Goal: Task Accomplishment & Management: Manage account settings

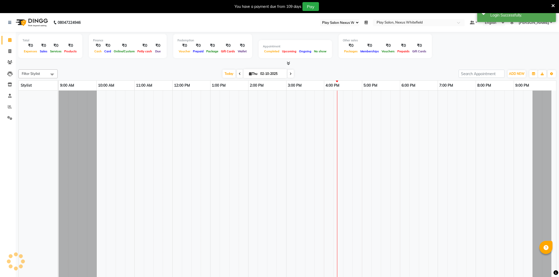
select select "106"
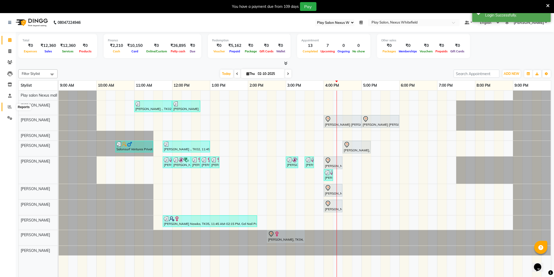
click at [8, 107] on icon at bounding box center [10, 107] width 4 height 4
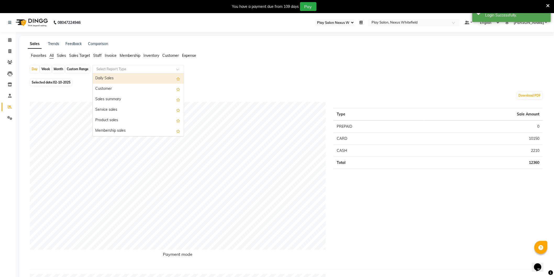
click at [112, 69] on input "text" at bounding box center [132, 69] width 75 height 5
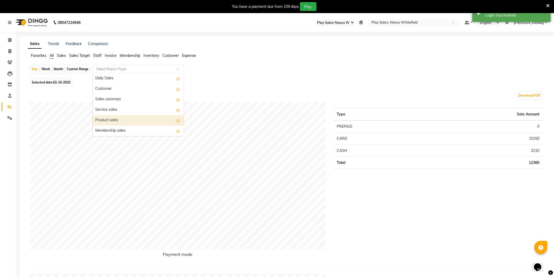
click at [111, 121] on div "Product sales" at bounding box center [138, 120] width 91 height 10
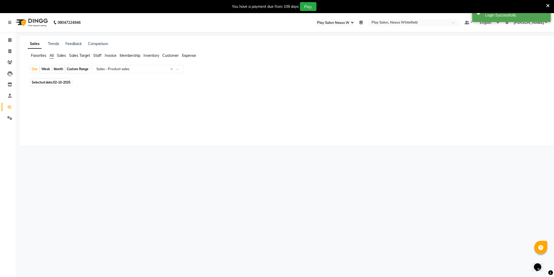
click at [57, 83] on span "02-10-2025" at bounding box center [61, 82] width 17 height 4
select select "10"
select select "2025"
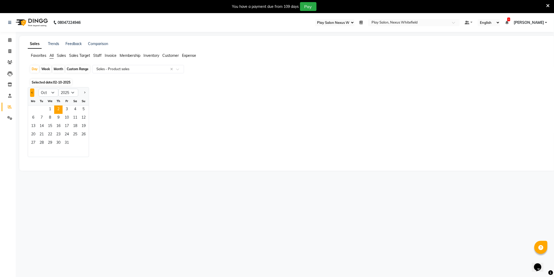
click at [32, 92] on span "Previous month" at bounding box center [32, 92] width 2 height 2
select select "9"
click at [32, 143] on span "29" at bounding box center [33, 143] width 8 height 8
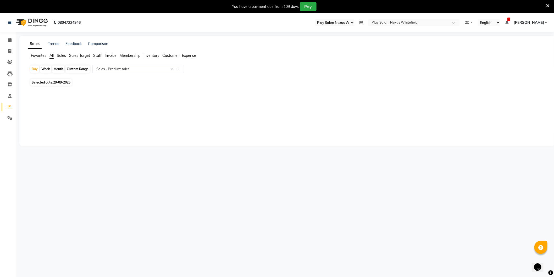
click at [58, 83] on span "29-09-2025" at bounding box center [61, 82] width 17 height 4
select select "9"
select select "2025"
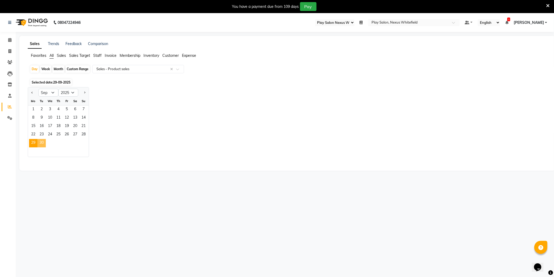
click at [41, 143] on span "30" at bounding box center [41, 143] width 8 height 8
select select "full_report"
select select "csv"
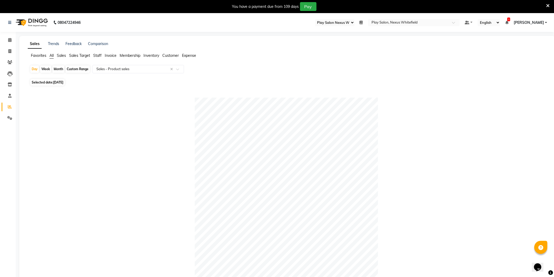
click at [55, 84] on span "Selected date: 30-09-2025" at bounding box center [47, 82] width 34 height 7
select select "9"
select select "2025"
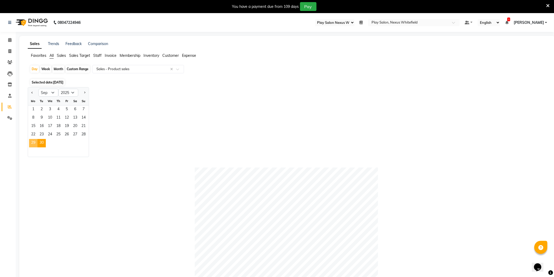
click at [34, 143] on span "29" at bounding box center [33, 143] width 8 height 8
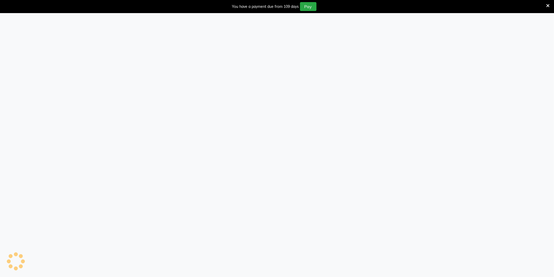
select select "106"
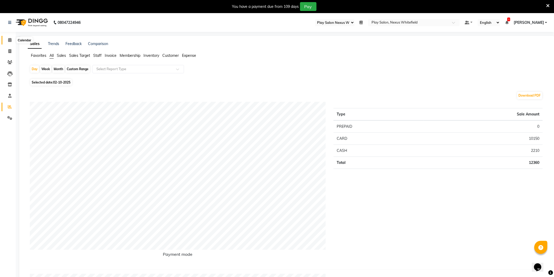
click at [12, 40] on span at bounding box center [9, 40] width 9 height 6
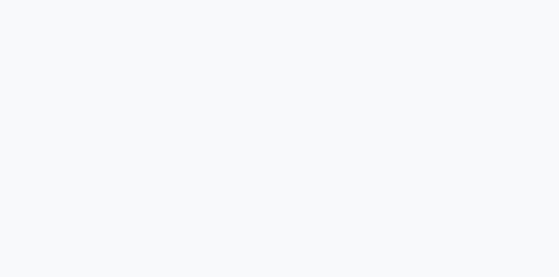
select select "106"
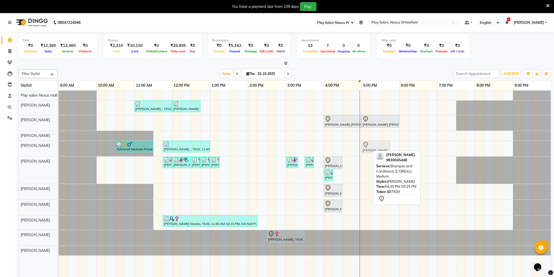
drag, startPoint x: 351, startPoint y: 149, endPoint x: 368, endPoint y: 149, distance: 17.3
click at [59, 149] on div "Salonsurf Ventures Private Limited, TK07, 10:30 AM-11:30 AM, Blowdry + shampoo …" at bounding box center [59, 148] width 0 height 15
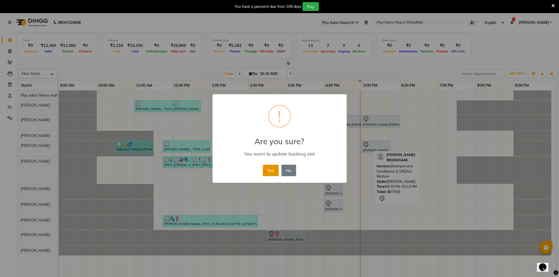
click at [271, 171] on button "Yes" at bounding box center [271, 171] width 16 height 12
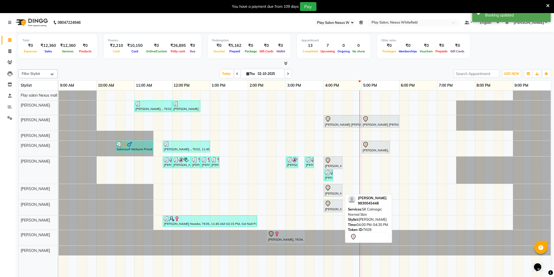
click at [333, 193] on div "[PERSON_NAME], TK09, 04:00 PM-04:30 PM, SK Calmagic Normal Skin" at bounding box center [334, 190] width 18 height 11
drag, startPoint x: 341, startPoint y: 188, endPoint x: 357, endPoint y: 188, distance: 16.0
click at [59, 188] on div "[PERSON_NAME], TK09, 04:00 PM-04:30 PM, SK Calmagic Normal Skin [PERSON_NAME], …" at bounding box center [59, 191] width 0 height 15
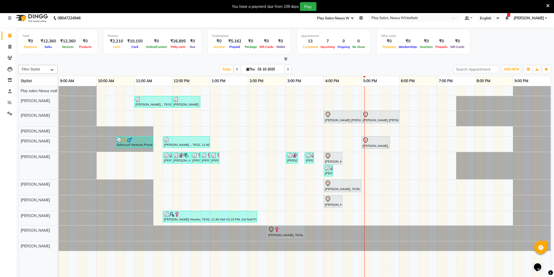
scroll to position [13, 0]
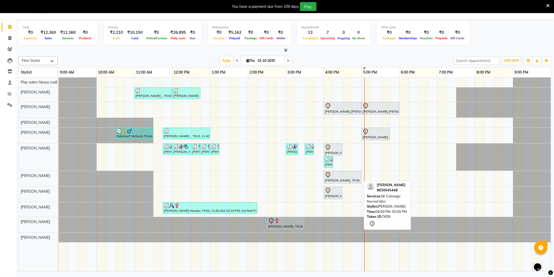
click at [333, 180] on div "[PERSON_NAME], TK09, 04:00 PM-05:00 PM, SK Calmagic Normal Skin" at bounding box center [343, 177] width 36 height 11
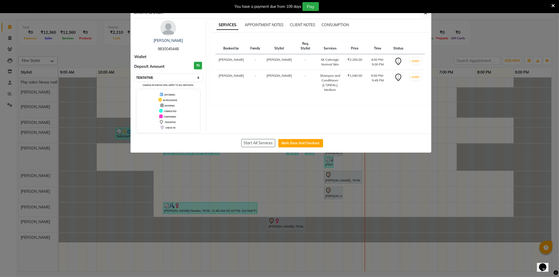
click at [147, 76] on select "Select IN SERVICE CONFIRMED TENTATIVE CHECK IN MARK DONE DROPPED UPCOMING" at bounding box center [169, 77] width 68 height 7
select select "8"
click at [135, 74] on select "Select IN SERVICE CONFIRMED TENTATIVE CHECK IN MARK DONE DROPPED UPCOMING" at bounding box center [169, 77] width 68 height 7
click at [426, 13] on div "You have a payment due from 109 days Pay" at bounding box center [279, 6] width 559 height 13
click at [426, 14] on icon "button" at bounding box center [425, 13] width 3 height 4
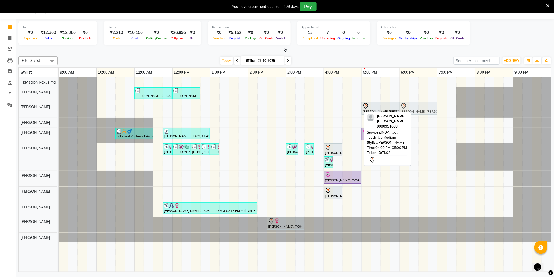
drag, startPoint x: 339, startPoint y: 109, endPoint x: 412, endPoint y: 109, distance: 72.6
click at [59, 108] on div "[PERSON_NAME] [PERSON_NAME], TK03, 04:00 PM-05:00 PM, INOA Root Touch-Up Medium…" at bounding box center [59, 109] width 0 height 15
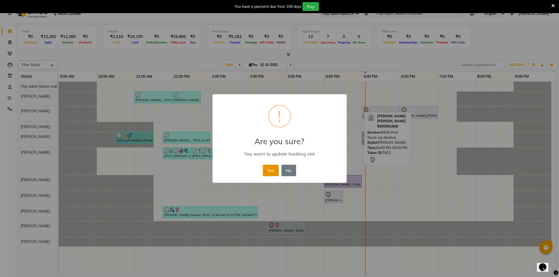
click at [270, 171] on button "Yes" at bounding box center [271, 171] width 16 height 12
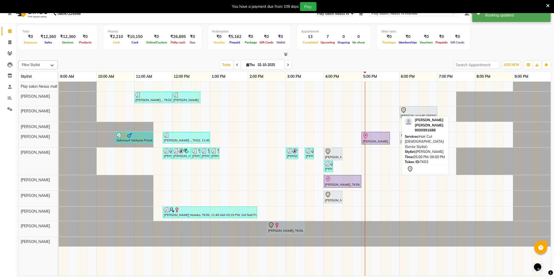
drag, startPoint x: 376, startPoint y: 113, endPoint x: 416, endPoint y: 137, distance: 46.4
click at [416, 137] on div "Filter Stylist Select All Play salon Nexus mall [PERSON_NAME] [PERSON_NAME] [PE…" at bounding box center [284, 167] width 533 height 218
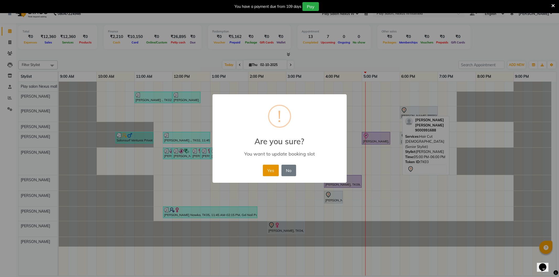
click at [272, 167] on button "Yes" at bounding box center [271, 171] width 16 height 12
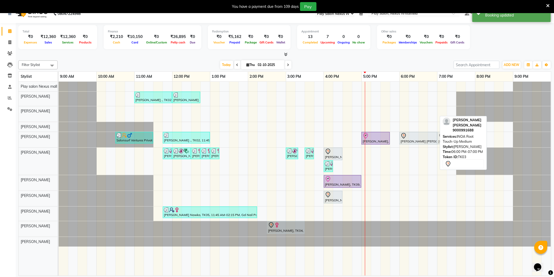
drag, startPoint x: 420, startPoint y: 114, endPoint x: 448, endPoint y: 135, distance: 34.1
click at [453, 135] on div "Filter Stylist Select All Play salon Nexus mall [PERSON_NAME] [PERSON_NAME] [PE…" at bounding box center [284, 167] width 533 height 218
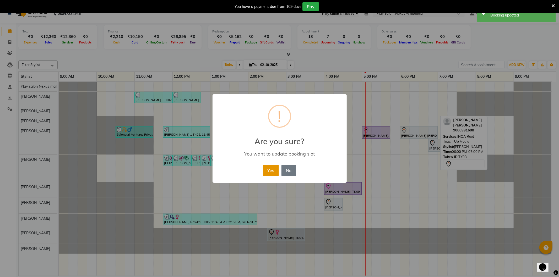
drag, startPoint x: 266, startPoint y: 172, endPoint x: 335, endPoint y: 157, distance: 70.1
click at [266, 171] on button "Yes" at bounding box center [271, 171] width 16 height 12
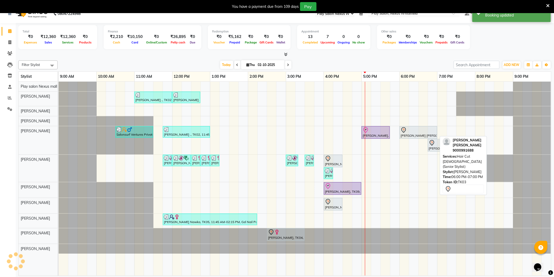
click at [419, 134] on div "[PERSON_NAME] [PERSON_NAME], TK03, 06:00 PM-07:00 PM, Hair Cut [DEMOGRAPHIC_DAT…" at bounding box center [418, 132] width 37 height 11
select select "7"
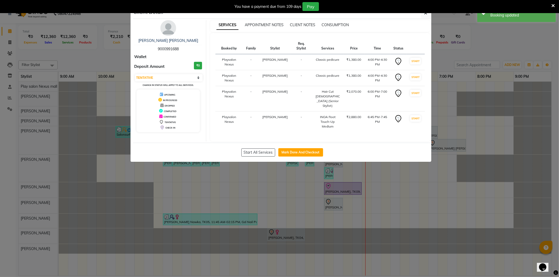
click at [426, 13] on div "You have a payment due from 109 days Pay" at bounding box center [279, 6] width 559 height 13
click at [425, 15] on icon "button" at bounding box center [425, 13] width 3 height 4
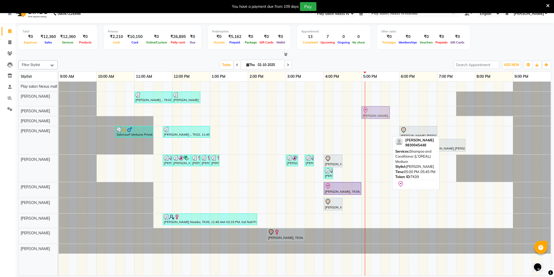
drag, startPoint x: 370, startPoint y: 131, endPoint x: 370, endPoint y: 111, distance: 19.9
click at [370, 111] on tbody "[PERSON_NAME] ., TK02, 11:00 AM-12:00 PM, Hair Cut Men (Senior stylist) [PERSON…" at bounding box center [305, 168] width 493 height 172
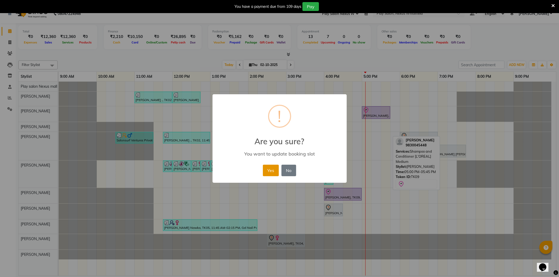
click at [273, 170] on button "Yes" at bounding box center [271, 171] width 16 height 12
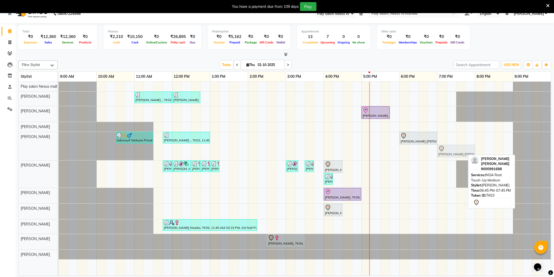
drag, startPoint x: 435, startPoint y: 149, endPoint x: 446, endPoint y: 139, distance: 14.5
click at [446, 139] on div "[PERSON_NAME] ., TK02, 11:00 AM-12:00 PM, Hair Cut Men (Senior stylist) [PERSON…" at bounding box center [305, 179] width 493 height 194
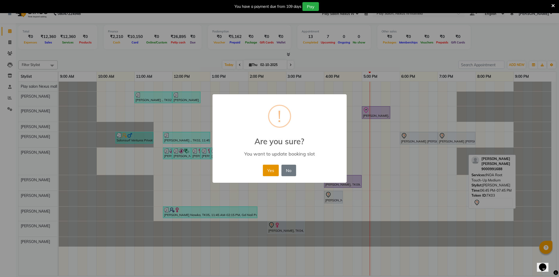
click at [273, 168] on button "Yes" at bounding box center [271, 171] width 16 height 12
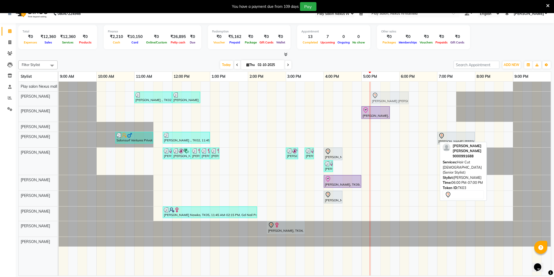
drag, startPoint x: 409, startPoint y: 139, endPoint x: 381, endPoint y: 101, distance: 47.2
click at [381, 101] on tbody "[PERSON_NAME] ., TK02, 11:00 AM-12:00 PM, Hair Cut Men (Senior stylist) [PERSON…" at bounding box center [305, 164] width 493 height 165
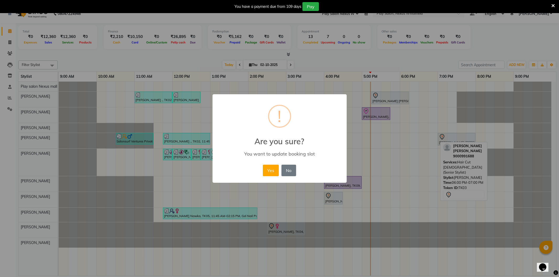
drag, startPoint x: 271, startPoint y: 171, endPoint x: 270, endPoint y: 168, distance: 3.2
click at [271, 170] on button "Yes" at bounding box center [271, 171] width 16 height 12
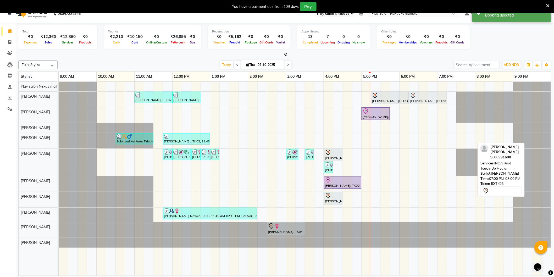
drag, startPoint x: 441, startPoint y: 132, endPoint x: 419, endPoint y: 95, distance: 42.7
click at [419, 95] on tbody "[PERSON_NAME] ., TK02, 11:00 AM-12:00 PM, Hair Cut Men (Senior stylist) [PERSON…" at bounding box center [305, 165] width 493 height 166
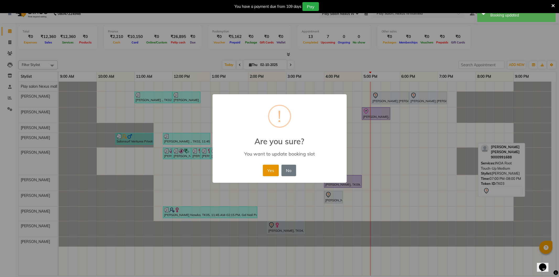
drag, startPoint x: 273, startPoint y: 167, endPoint x: 281, endPoint y: 171, distance: 8.7
click at [273, 167] on button "Yes" at bounding box center [271, 171] width 16 height 12
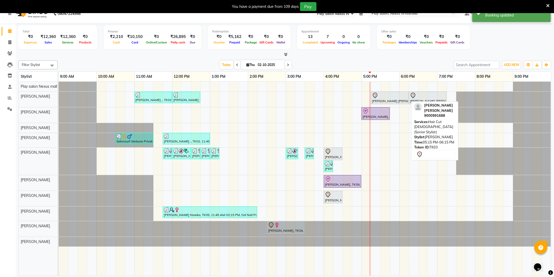
click at [398, 101] on div "[PERSON_NAME] [PERSON_NAME], TK03, 05:15 PM-06:15 PM, Hair Cut [DEMOGRAPHIC_DAT…" at bounding box center [390, 97] width 37 height 11
click at [397, 101] on div "[PERSON_NAME] [PERSON_NAME], TK03, 05:15 PM-06:15 PM, Hair Cut [DEMOGRAPHIC_DAT…" at bounding box center [390, 97] width 37 height 11
select select "7"
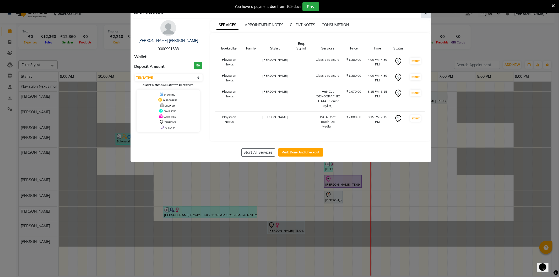
click at [421, 14] on button "button" at bounding box center [426, 13] width 10 height 10
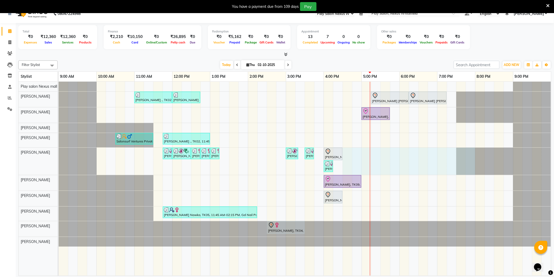
drag, startPoint x: 347, startPoint y: 152, endPoint x: 429, endPoint y: 150, distance: 81.8
click at [469, 153] on div "[PERSON_NAME] ., TK02, 11:00 AM-12:00 PM, Hair Cut Men (Senior stylist) [PERSON…" at bounding box center [305, 179] width 493 height 194
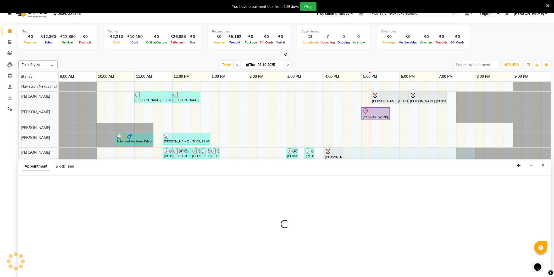
scroll to position [13, 0]
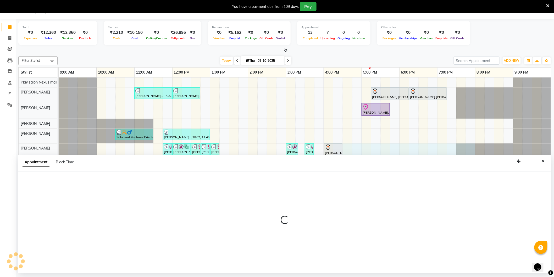
select select "81404"
select select "990"
select select "tentative"
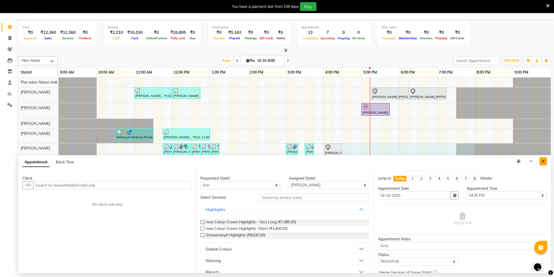
click at [545, 161] on icon "Close" at bounding box center [543, 162] width 3 height 4
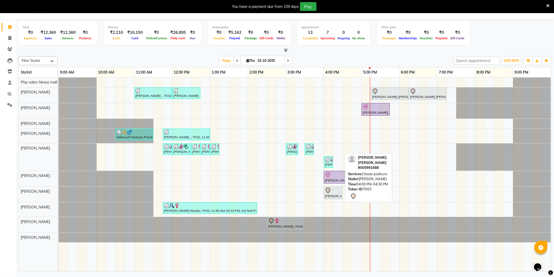
drag, startPoint x: 334, startPoint y: 149, endPoint x: 384, endPoint y: 178, distance: 57.5
click at [384, 178] on div "Filter Stylist Select All Play salon Nexus mall [PERSON_NAME] [PERSON_NAME] [PE…" at bounding box center [284, 163] width 533 height 218
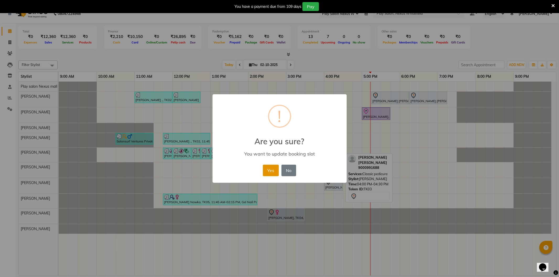
drag, startPoint x: 271, startPoint y: 169, endPoint x: 275, endPoint y: 169, distance: 3.1
click at [272, 169] on button "Yes" at bounding box center [271, 171] width 16 height 12
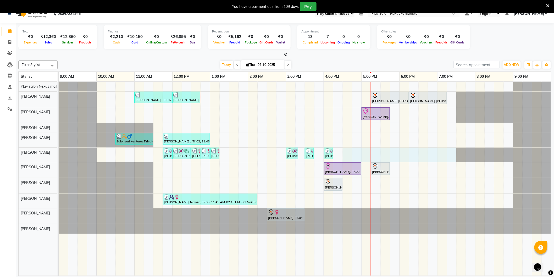
drag, startPoint x: 349, startPoint y: 151, endPoint x: 449, endPoint y: 156, distance: 100.2
click at [449, 156] on div "[PERSON_NAME] ., TK02, 11:00 AM-12:00 PM, Hair Cut Men (Senior stylist) [PERSON…" at bounding box center [305, 179] width 493 height 194
select select "81404"
select select "990"
select select "tentative"
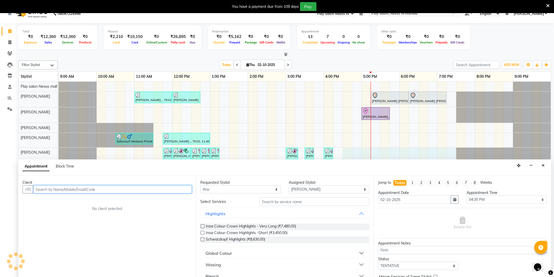
scroll to position [13, 0]
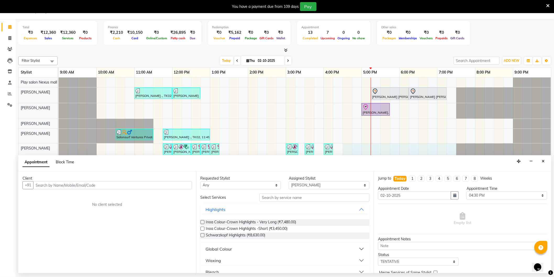
click at [64, 161] on span "Block Time" at bounding box center [65, 162] width 18 height 5
select select "81404"
select select "990"
select select "1170"
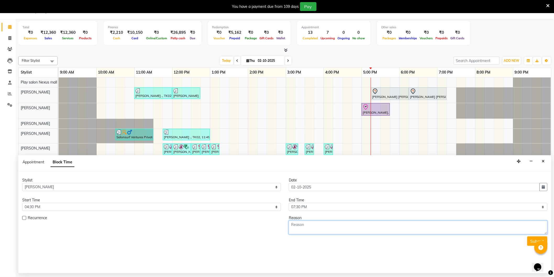
drag, startPoint x: 304, startPoint y: 225, endPoint x: 306, endPoint y: 222, distance: 3.2
click at [306, 223] on textarea at bounding box center [418, 228] width 259 height 14
type textarea "NOT KEEPING WELL"
click at [531, 240] on button "Submit" at bounding box center [538, 241] width 20 height 9
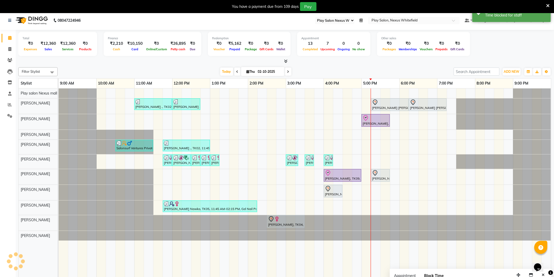
scroll to position [0, 0]
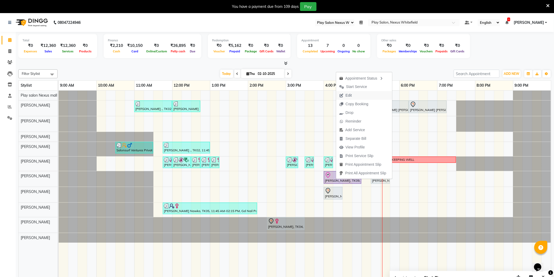
click at [350, 95] on span "Edit" at bounding box center [349, 96] width 6 height 6
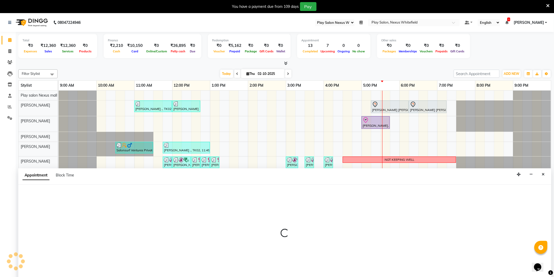
scroll to position [13, 0]
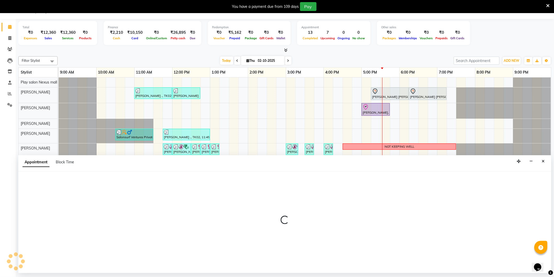
select select "tentative"
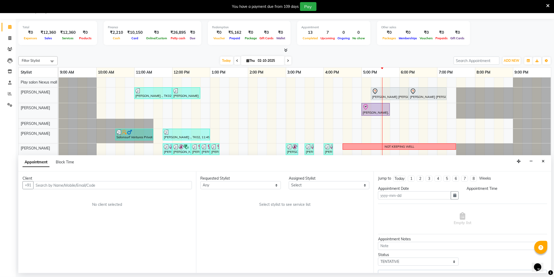
type input "02-10-2025"
select select "check-in"
select select "960"
select select "81405"
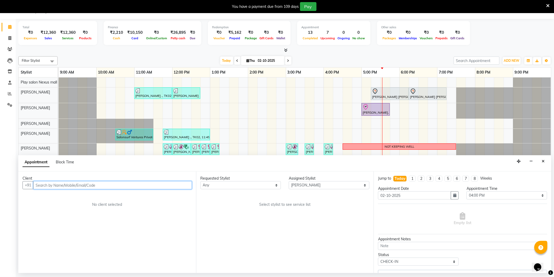
select select "4200"
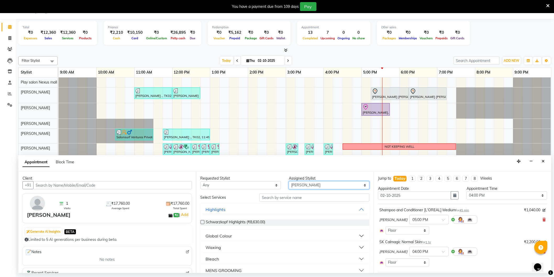
click at [302, 185] on select "Select [PERSON_NAME] Md [PERSON_NAME] [PERSON_NAME] [PERSON_NAME] [PERSON_NAME]…" at bounding box center [329, 185] width 81 height 8
select select "81400"
click at [289, 181] on select "Select [PERSON_NAME] Md [PERSON_NAME] [PERSON_NAME] [PERSON_NAME] [PERSON_NAME]…" at bounding box center [329, 185] width 81 height 8
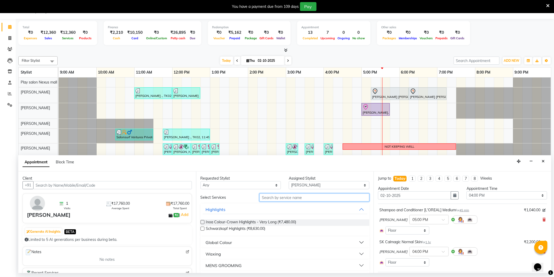
click at [268, 198] on input "text" at bounding box center [315, 198] width 110 height 8
type input "SHAMPOO"
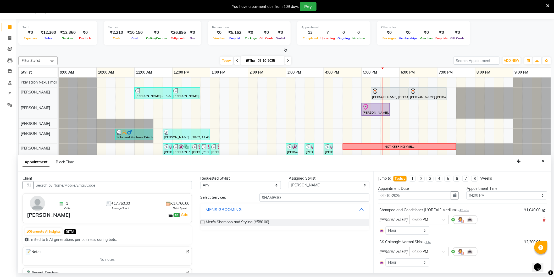
click at [232, 211] on div "MENS GROOMING" at bounding box center [224, 209] width 36 height 6
click at [235, 211] on div "MENS GROOMING" at bounding box center [224, 209] width 36 height 6
click at [230, 224] on span "Men's Shampoo and Styling (₹580.00)" at bounding box center [237, 223] width 63 height 7
checkbox input "false"
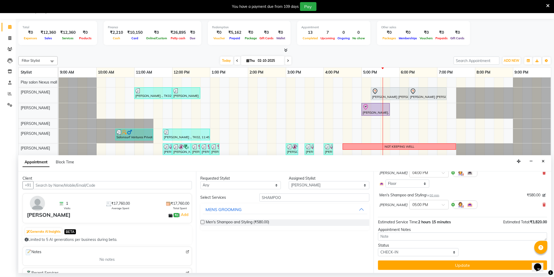
scroll to position [85, 0]
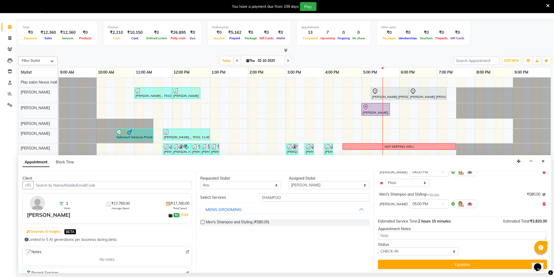
click at [258, 126] on td at bounding box center [262, 175] width 9 height 194
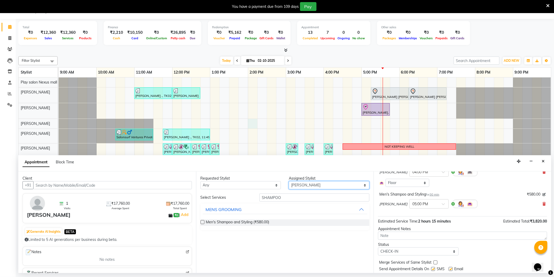
click at [298, 186] on select "Select [PERSON_NAME] Md [PERSON_NAME] [PERSON_NAME] [PERSON_NAME] [PERSON_NAME]…" at bounding box center [329, 185] width 81 height 8
select select "81405"
click at [289, 181] on select "Select [PERSON_NAME] Md [PERSON_NAME] [PERSON_NAME] [PERSON_NAME] [PERSON_NAME]…" at bounding box center [329, 185] width 81 height 8
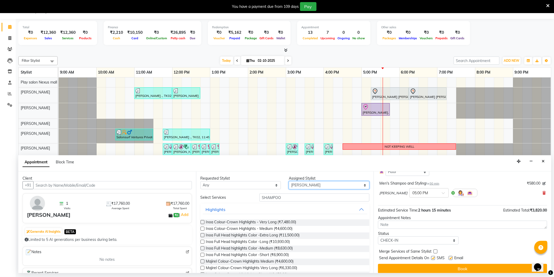
scroll to position [101, 0]
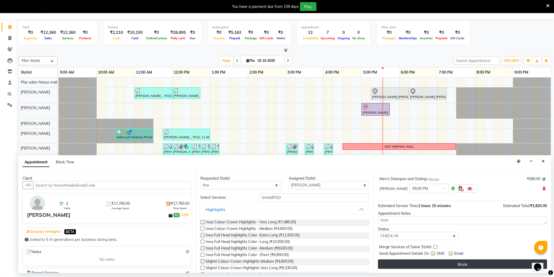
click at [474, 264] on button "Book" at bounding box center [462, 264] width 169 height 9
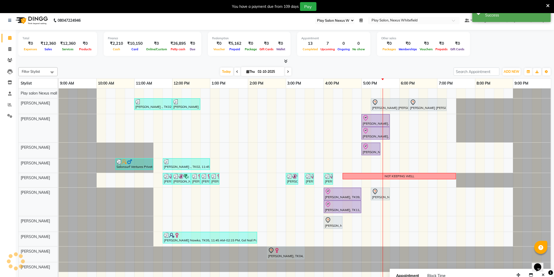
scroll to position [0, 0]
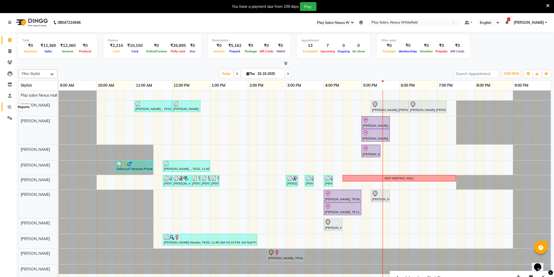
click at [9, 107] on icon at bounding box center [10, 107] width 4 height 4
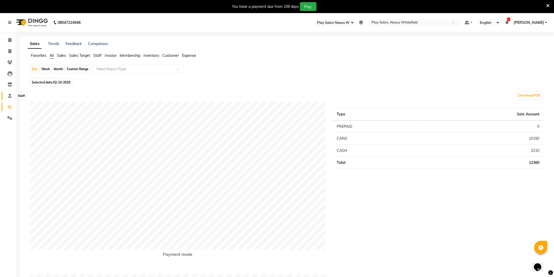
click at [9, 95] on icon at bounding box center [9, 96] width 3 height 4
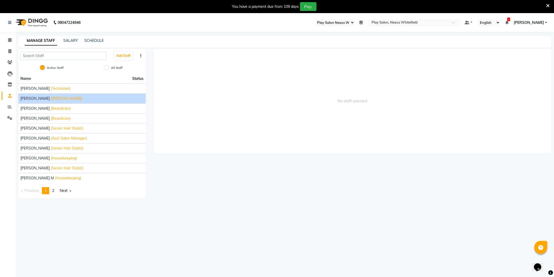
click at [30, 100] on span "[PERSON_NAME]" at bounding box center [34, 99] width 29 height 6
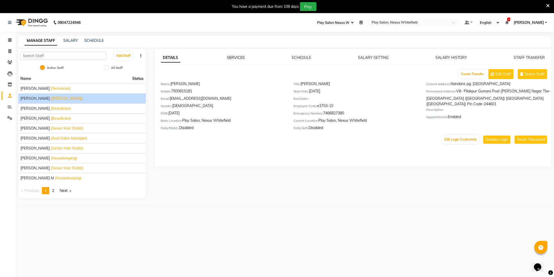
click at [236, 58] on link "SERVICES" at bounding box center [236, 57] width 18 height 5
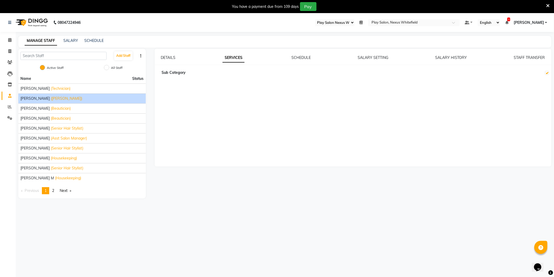
checkbox input "true"
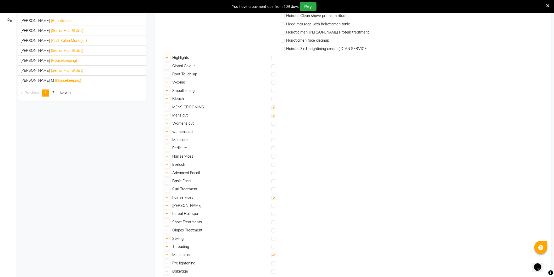
scroll to position [94, 0]
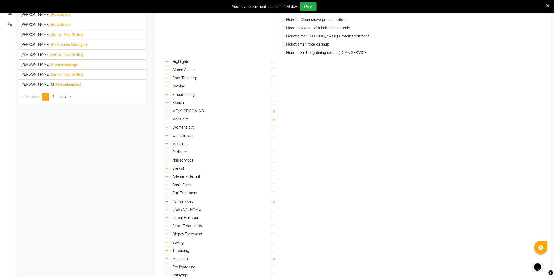
click at [167, 203] on icon at bounding box center [167, 201] width 3 height 3
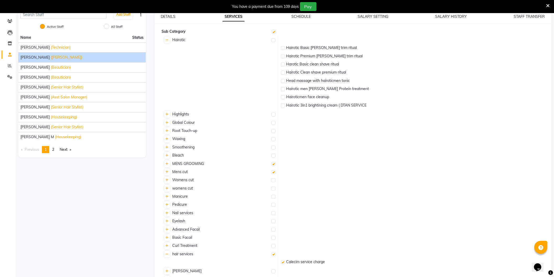
scroll to position [0, 0]
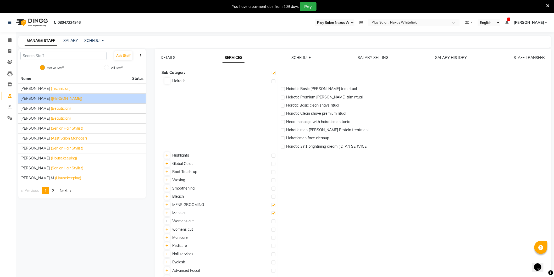
click at [167, 222] on icon at bounding box center [167, 221] width 3 height 3
click at [167, 238] on icon at bounding box center [167, 238] width 3 height 3
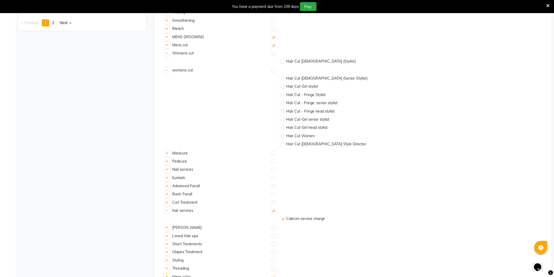
scroll to position [174, 0]
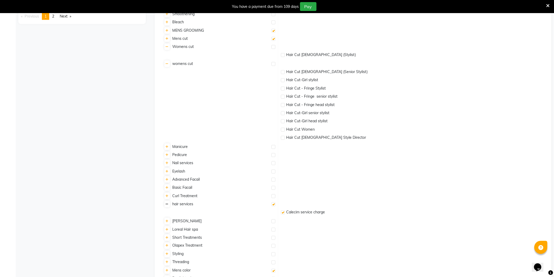
click at [168, 205] on icon at bounding box center [167, 204] width 3 height 3
click at [168, 197] on icon at bounding box center [167, 196] width 3 height 3
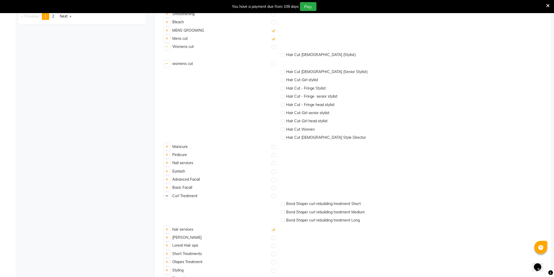
click at [168, 197] on icon at bounding box center [167, 196] width 3 height 3
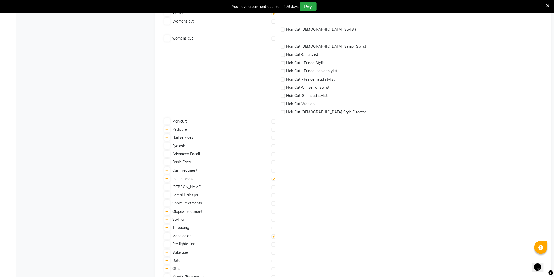
scroll to position [233, 0]
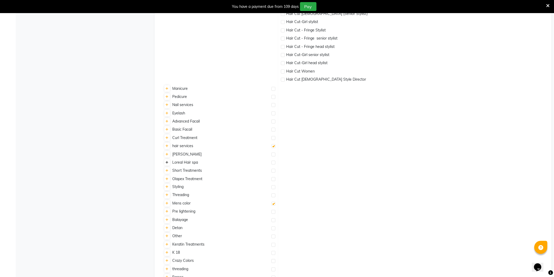
click at [167, 163] on icon at bounding box center [167, 162] width 3 height 3
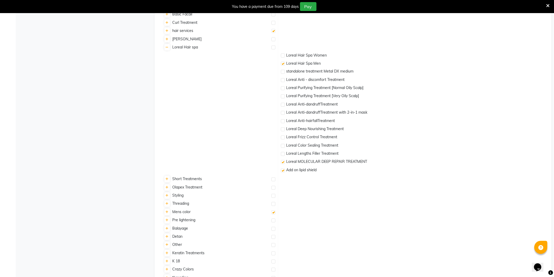
scroll to position [349, 0]
click at [168, 177] on icon at bounding box center [167, 178] width 3 height 3
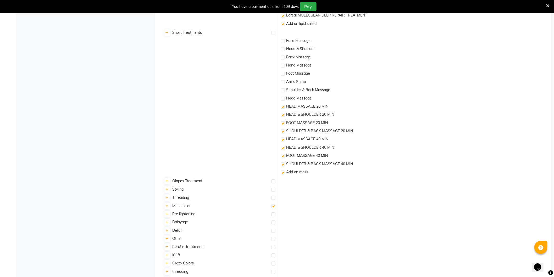
scroll to position [524, 0]
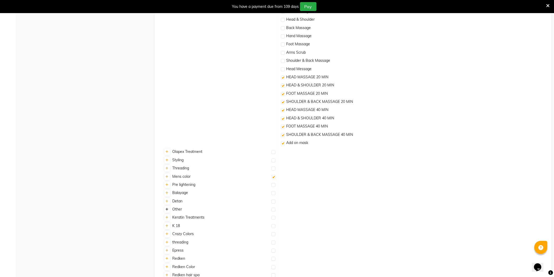
click at [168, 210] on icon at bounding box center [167, 209] width 3 height 3
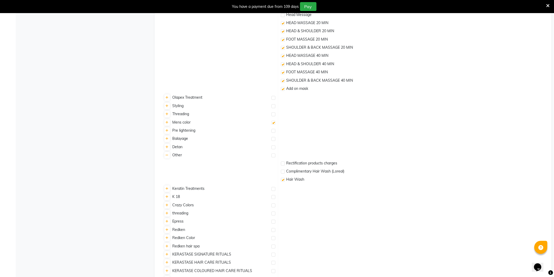
scroll to position [582, 0]
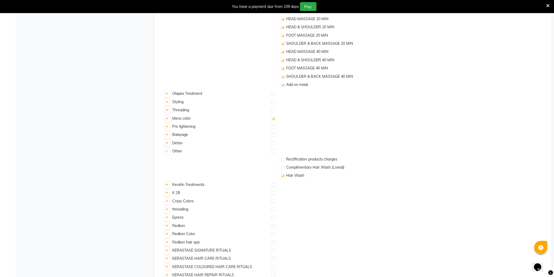
click at [283, 168] on label at bounding box center [283, 168] width 4 height 4
click at [283, 168] on input "checkbox" at bounding box center [282, 167] width 3 height 3
checkbox input "true"
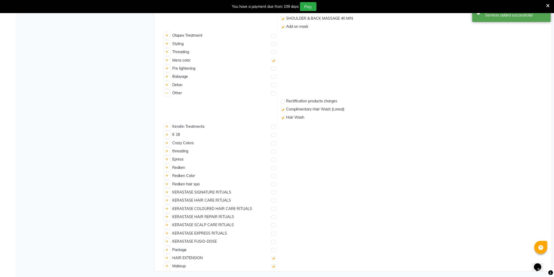
scroll to position [641, 0]
click at [167, 191] on icon at bounding box center [167, 191] width 3 height 3
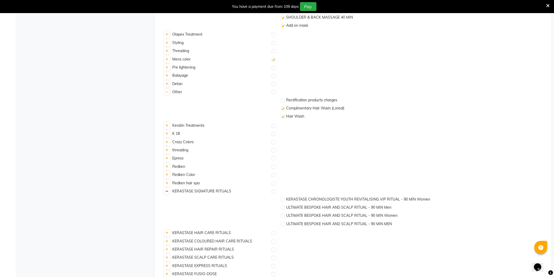
click at [168, 190] on icon at bounding box center [167, 191] width 3 height 3
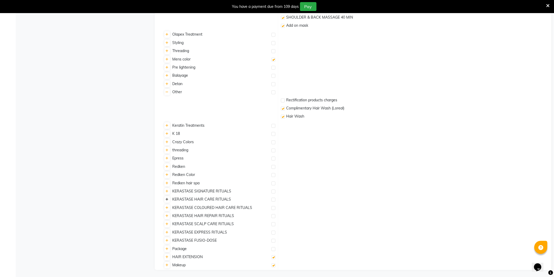
click at [168, 200] on icon at bounding box center [167, 199] width 3 height 3
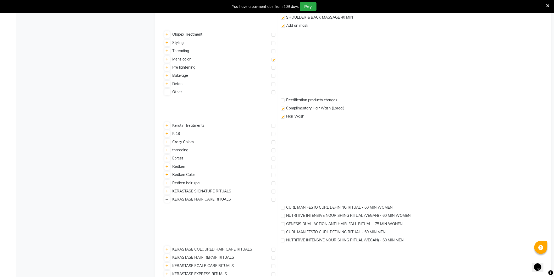
click at [169, 199] on link at bounding box center [168, 199] width 6 height 7
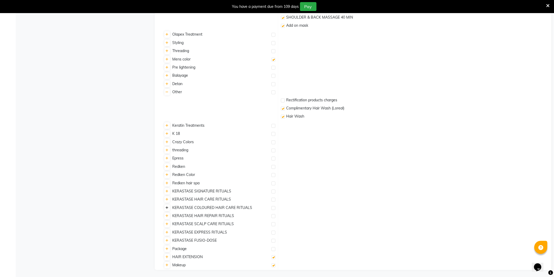
click at [167, 207] on icon at bounding box center [167, 207] width 3 height 3
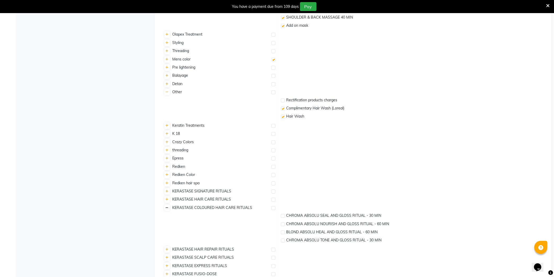
click at [167, 207] on icon at bounding box center [167, 207] width 3 height 3
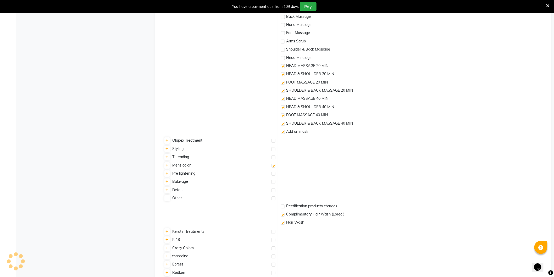
scroll to position [525, 0]
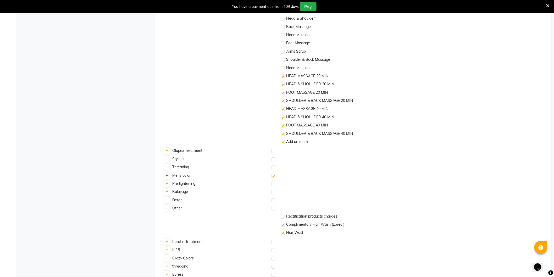
click at [167, 175] on icon at bounding box center [167, 175] width 3 height 3
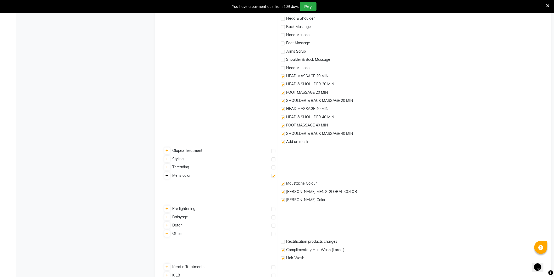
click at [168, 176] on icon at bounding box center [167, 175] width 3 height 3
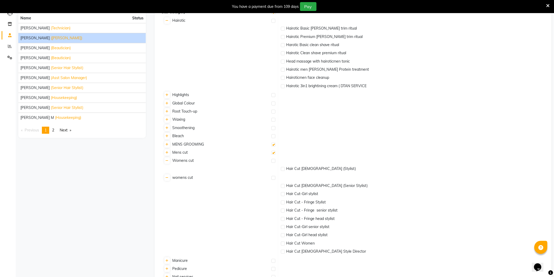
scroll to position [59, 0]
click at [167, 146] on icon at bounding box center [167, 145] width 3 height 3
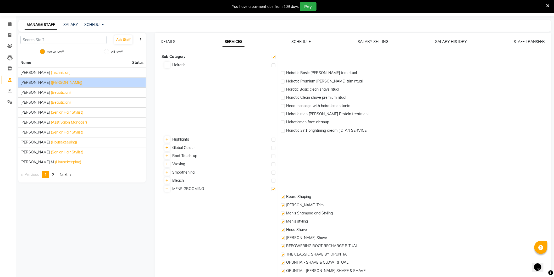
scroll to position [1, 0]
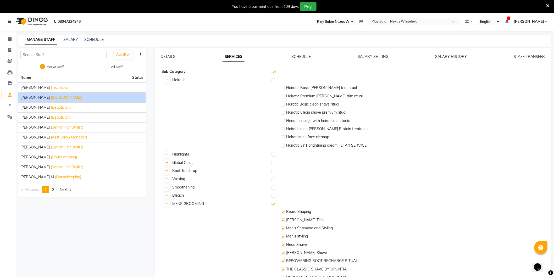
click at [168, 81] on icon at bounding box center [167, 80] width 3 height 3
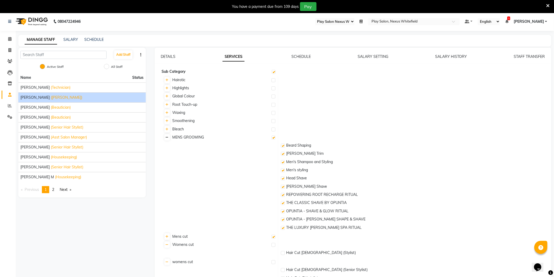
click at [168, 137] on link at bounding box center [168, 137] width 6 height 7
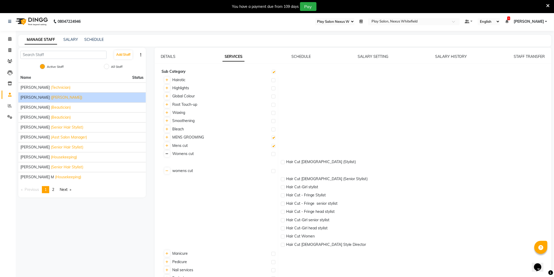
click at [167, 153] on icon at bounding box center [167, 153] width 3 height 3
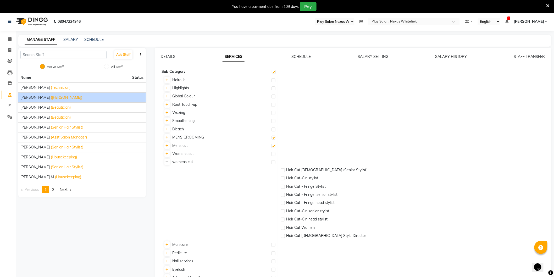
click at [168, 162] on icon at bounding box center [167, 162] width 3 height 3
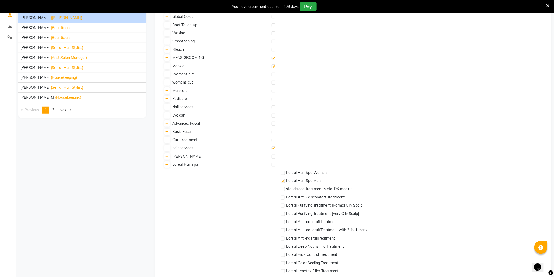
scroll to position [88, 0]
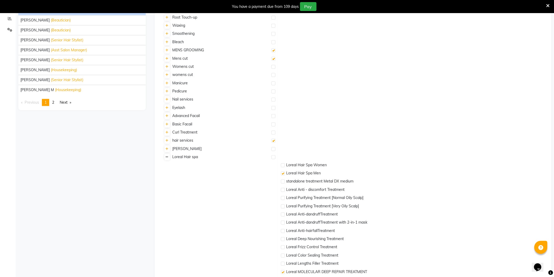
click at [168, 159] on link at bounding box center [168, 157] width 6 height 7
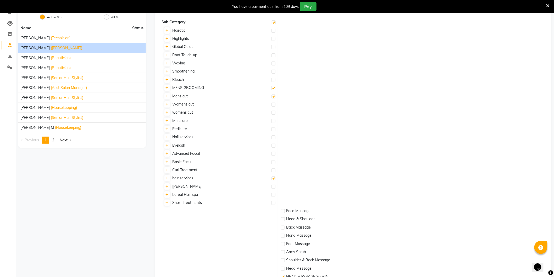
scroll to position [48, 0]
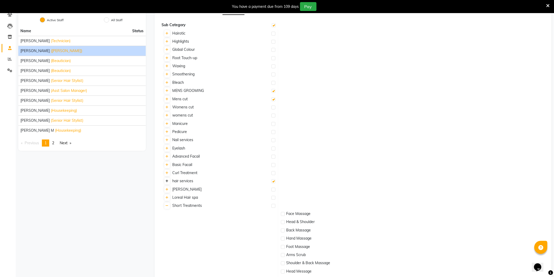
click at [167, 182] on icon at bounding box center [167, 181] width 3 height 3
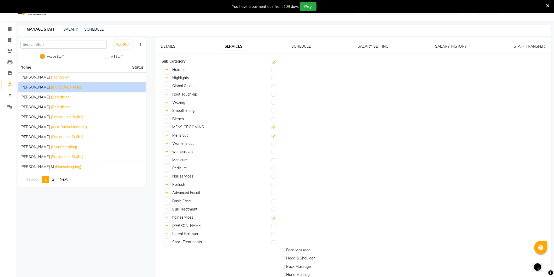
scroll to position [0, 0]
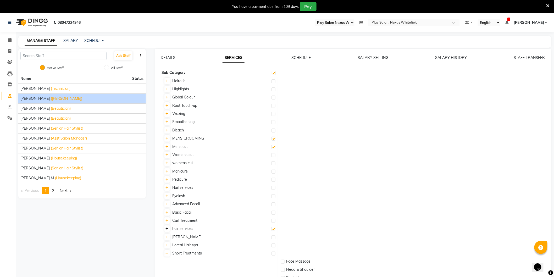
click at [168, 230] on icon at bounding box center [167, 228] width 3 height 3
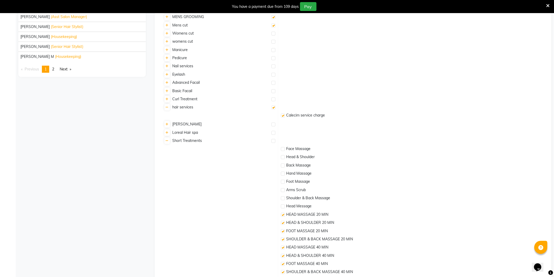
scroll to position [145, 0]
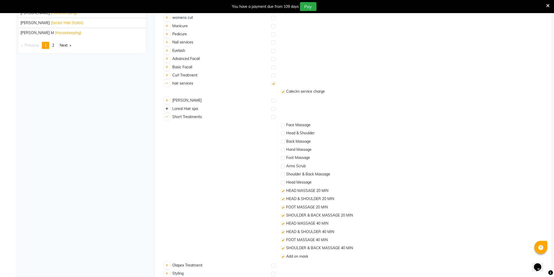
click at [168, 108] on icon at bounding box center [167, 108] width 3 height 3
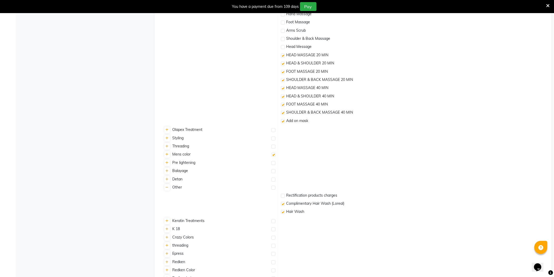
scroll to position [407, 0]
click at [168, 137] on link at bounding box center [168, 136] width 6 height 7
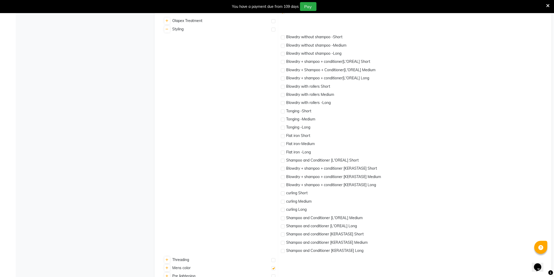
scroll to position [553, 0]
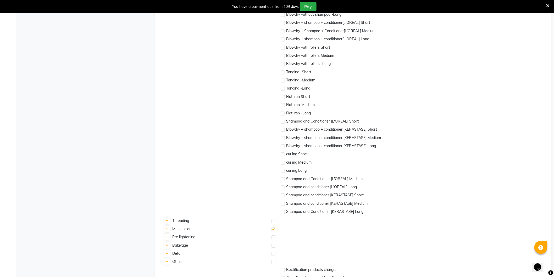
click at [283, 197] on label at bounding box center [283, 196] width 4 height 4
click at [283, 197] on input "checkbox" at bounding box center [282, 195] width 3 height 3
checkbox input "true"
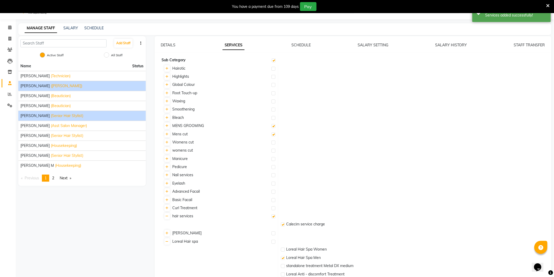
scroll to position [0, 0]
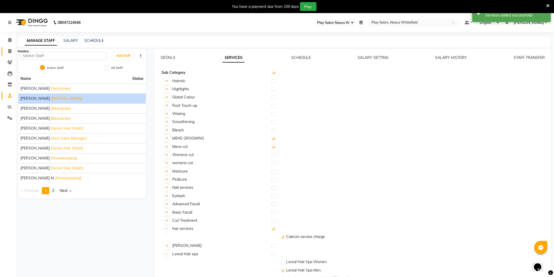
click at [10, 51] on icon at bounding box center [9, 51] width 3 height 4
select select "8356"
select select "service"
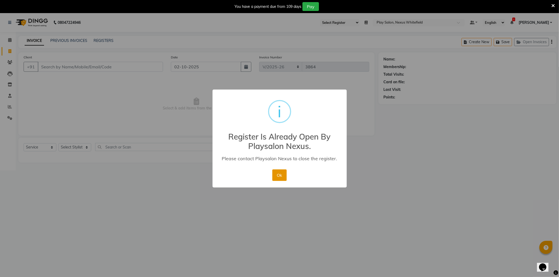
click at [282, 174] on button "Ok" at bounding box center [279, 176] width 14 height 12
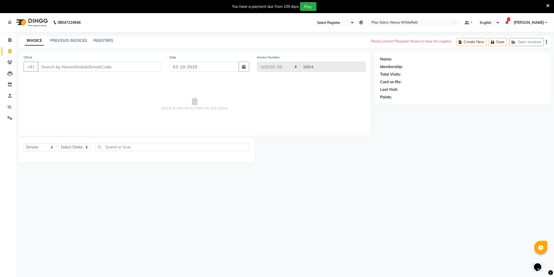
click at [541, 23] on span "[PERSON_NAME]" at bounding box center [529, 23] width 30 height 6
click at [525, 48] on link "Sign out" at bounding box center [521, 49] width 48 height 8
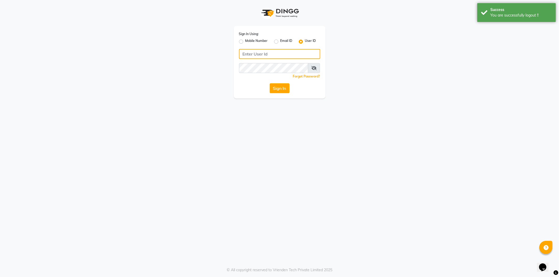
type input "9606078826"
click at [277, 86] on button "Sign In" at bounding box center [280, 88] width 20 height 10
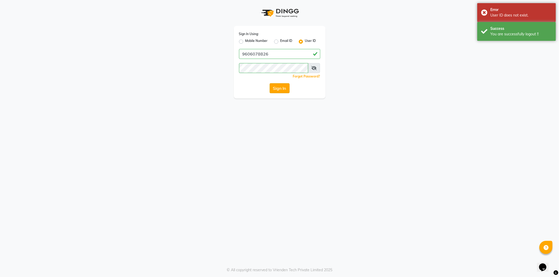
click at [281, 88] on button "Sign In" at bounding box center [280, 88] width 20 height 10
drag, startPoint x: 366, startPoint y: 67, endPoint x: 269, endPoint y: 18, distance: 108.5
click at [365, 64] on div "Sign In Using: Mobile Number Email ID User ID 9606078826 Remember me Forgot Pas…" at bounding box center [279, 49] width 299 height 99
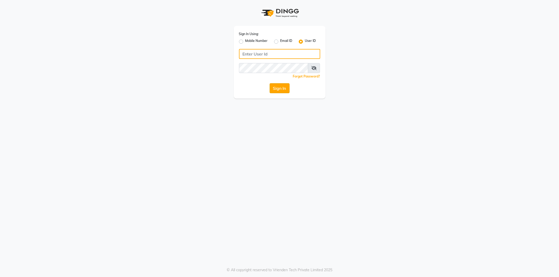
type input "9606078826"
click at [281, 84] on button "Sign In" at bounding box center [280, 88] width 20 height 10
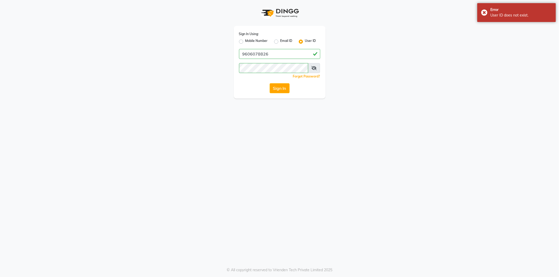
click at [239, 40] on div "Sign In Using: Mobile Number Email ID User ID 9606078826 Remember me Forgot Pas…" at bounding box center [280, 62] width 92 height 73
click at [245, 43] on label "Mobile Number" at bounding box center [256, 42] width 23 height 6
click at [245, 42] on input "Mobile Number" at bounding box center [246, 40] width 3 height 3
radio input "true"
radio input "false"
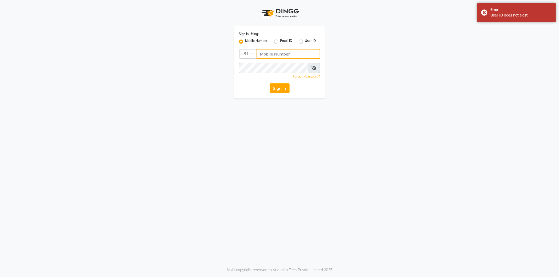
click at [278, 55] on input "Username" at bounding box center [289, 54] width 64 height 10
type input "9606078826"
drag, startPoint x: 271, startPoint y: 90, endPoint x: 275, endPoint y: 88, distance: 4.9
click at [273, 90] on button "Sign In" at bounding box center [280, 88] width 20 height 10
